Goal: Submit feedback/report problem

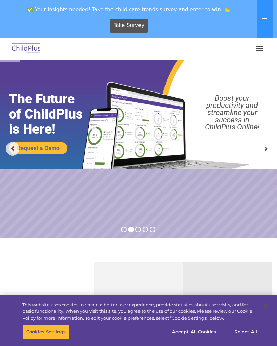
scroll to position [4, 16]
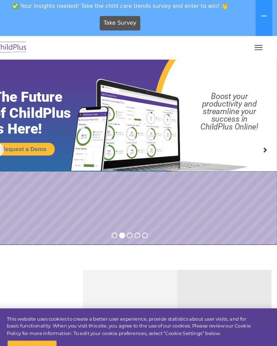
select select "MEDIUM"
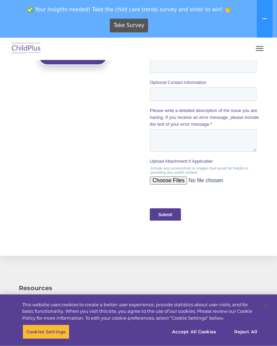
scroll to position [667, 0]
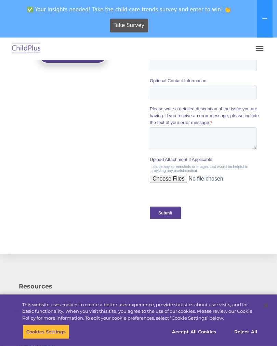
click at [127, 6] on span "✅ Your insights needed! Take the child care trends survey and enter to win! 👏" at bounding box center [129, 9] width 253 height 13
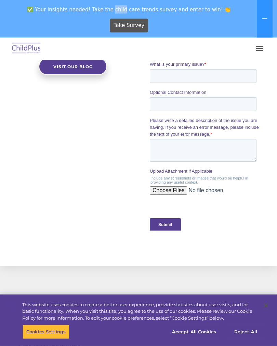
click at [277, 112] on div "The Latest News Using ChildPlus to Manage Students’ Health Information Congratu…" at bounding box center [138, 36] width 277 height 425
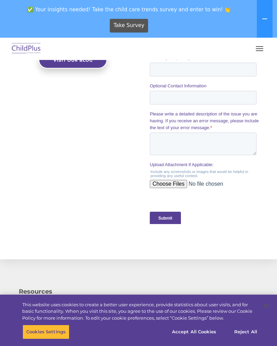
scroll to position [671, 0]
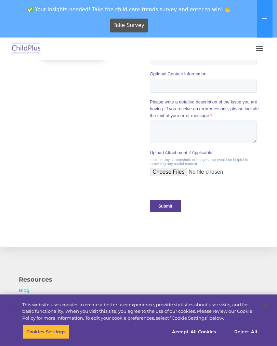
click at [2, 243] on section "The Latest News Using ChildPlus to Manage Students’ Health Information Congratu…" at bounding box center [138, 35] width 277 height 425
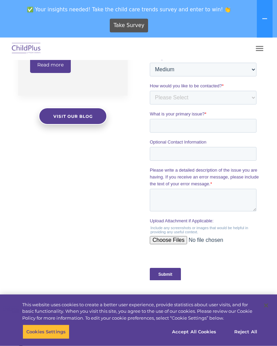
scroll to position [648, 0]
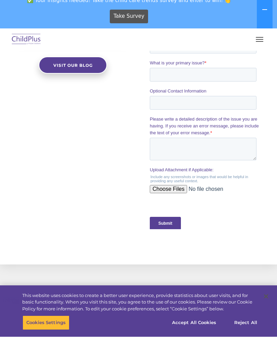
click at [198, 214] on div "Submit" at bounding box center [205, 223] width 110 height 25
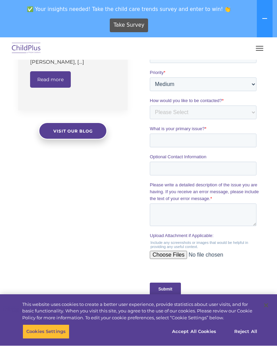
click at [185, 258] on input "Upload Attachment if Applicable:" at bounding box center [203, 258] width 107 height 14
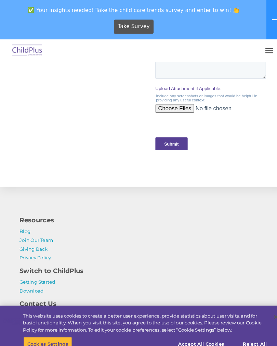
scroll to position [741, 0]
click at [266, 246] on div "Resources Blog Join Our Team Giving Back Privacy Policy Switch to ChildPlus Get…" at bounding box center [139, 289] width 264 height 168
click at [263, 268] on div "Switch to ChildPlus Getting Started Download" at bounding box center [139, 269] width 250 height 32
